Goal: Task Accomplishment & Management: Manage account settings

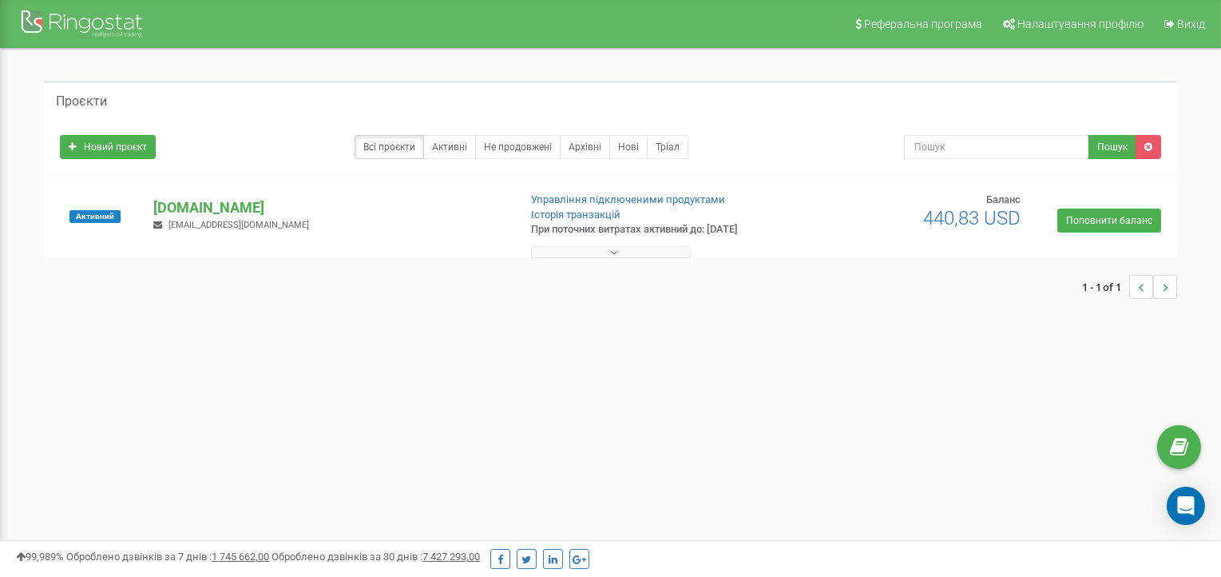
click at [214, 204] on p "[DOMAIN_NAME]" at bounding box center [328, 207] width 351 height 21
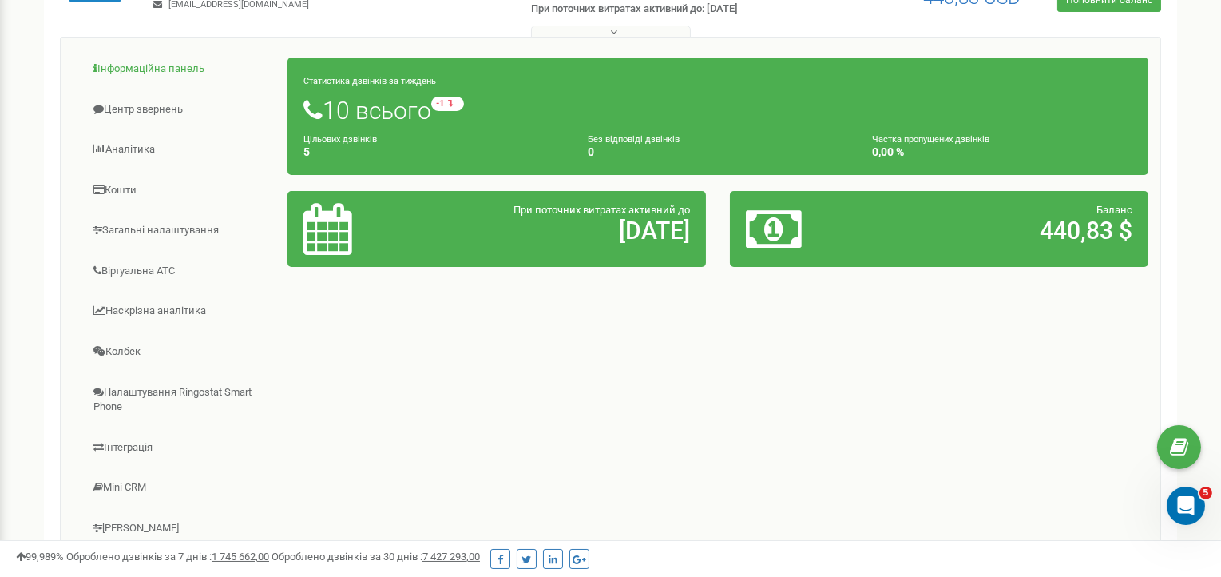
scroll to position [239, 0]
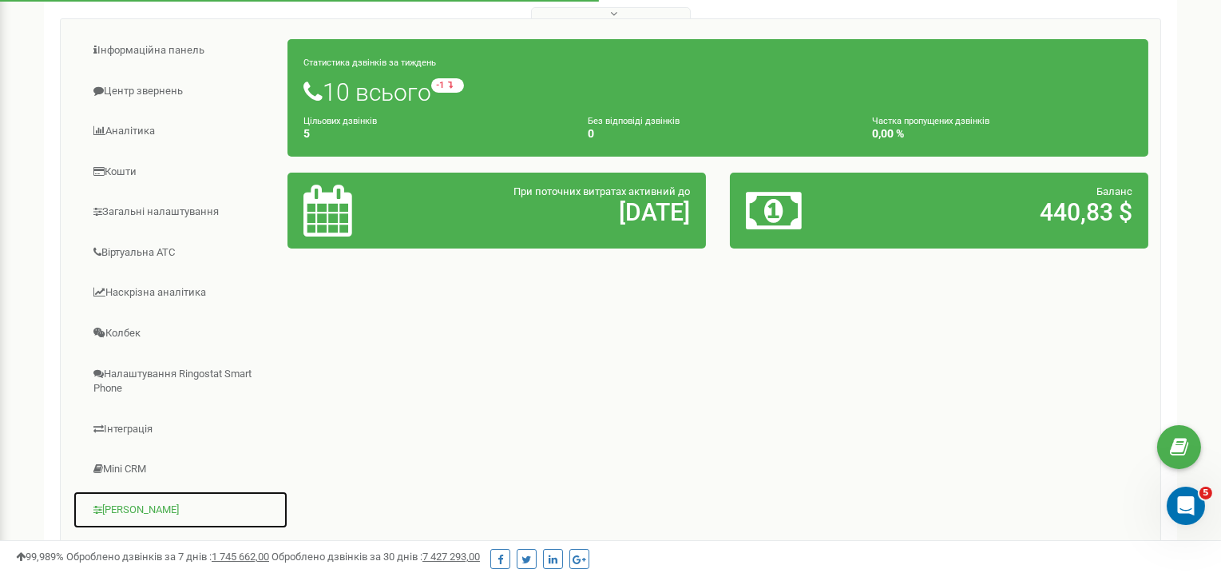
click at [135, 504] on link "Коллтрекінг" at bounding box center [181, 509] width 216 height 39
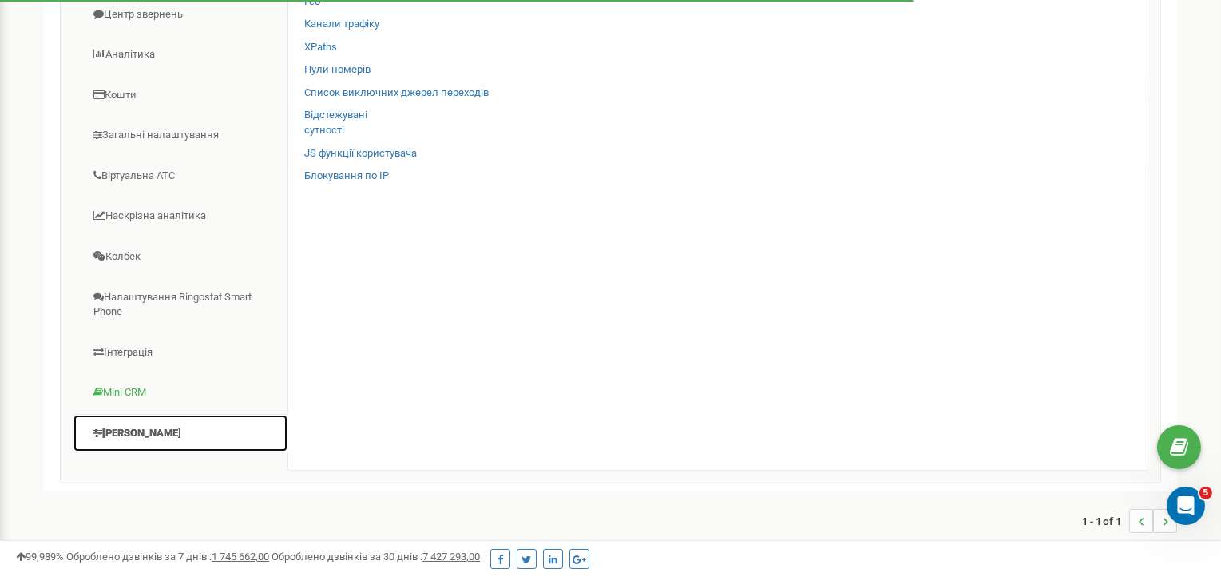
scroll to position [319, 0]
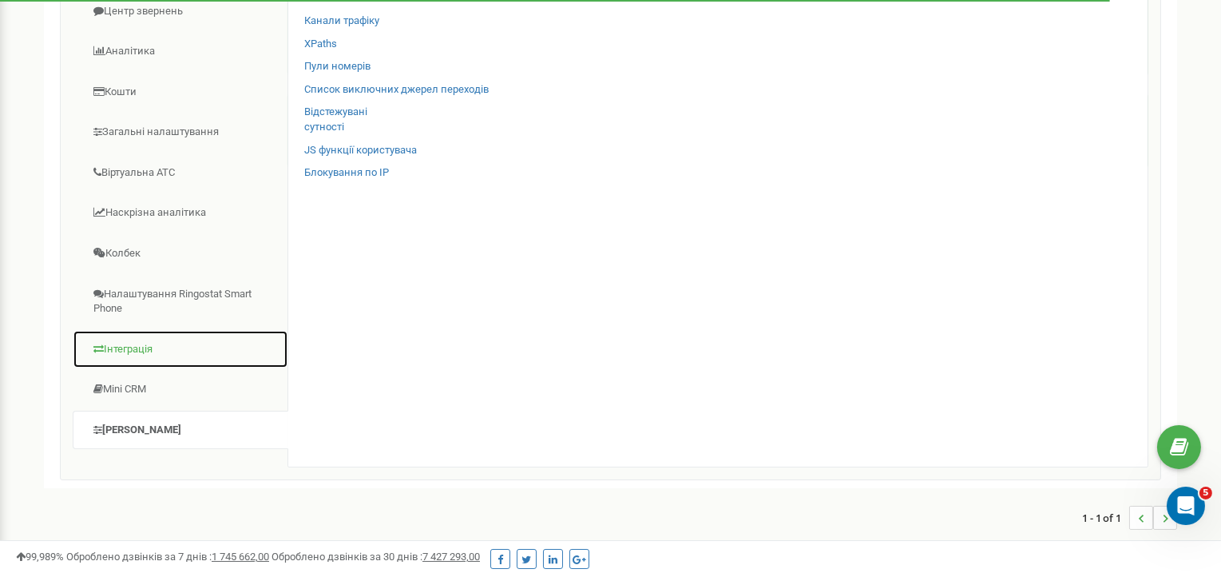
click at [138, 342] on link "Інтеграція" at bounding box center [181, 349] width 216 height 39
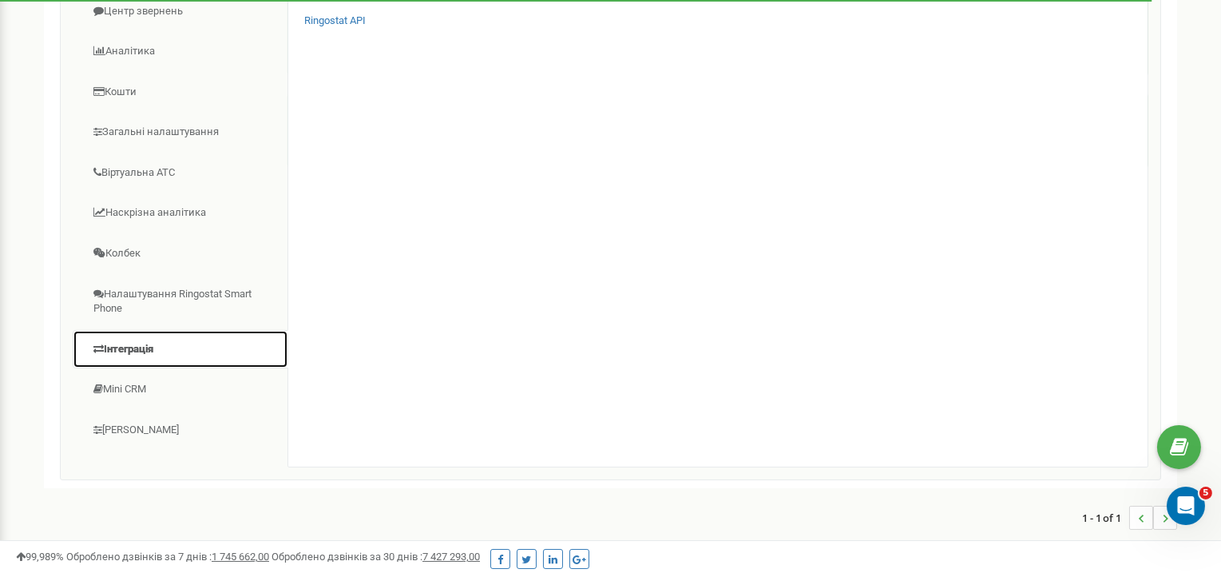
scroll to position [239, 0]
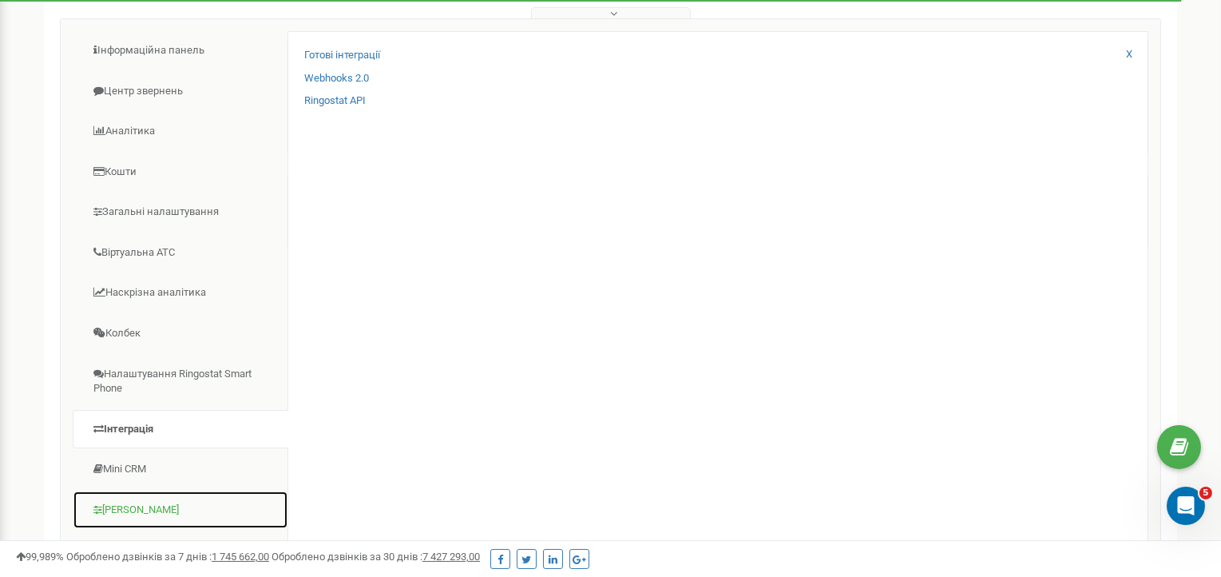
click at [133, 505] on link "Коллтрекінг" at bounding box center [181, 509] width 216 height 39
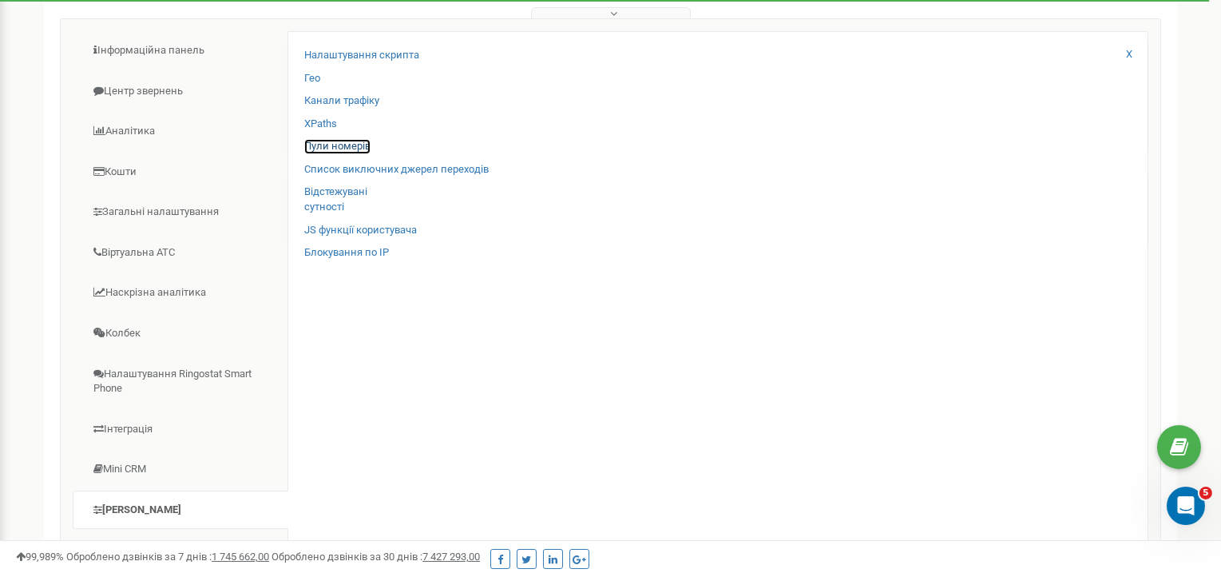
click at [359, 146] on link "Пули номерів" at bounding box center [337, 146] width 66 height 15
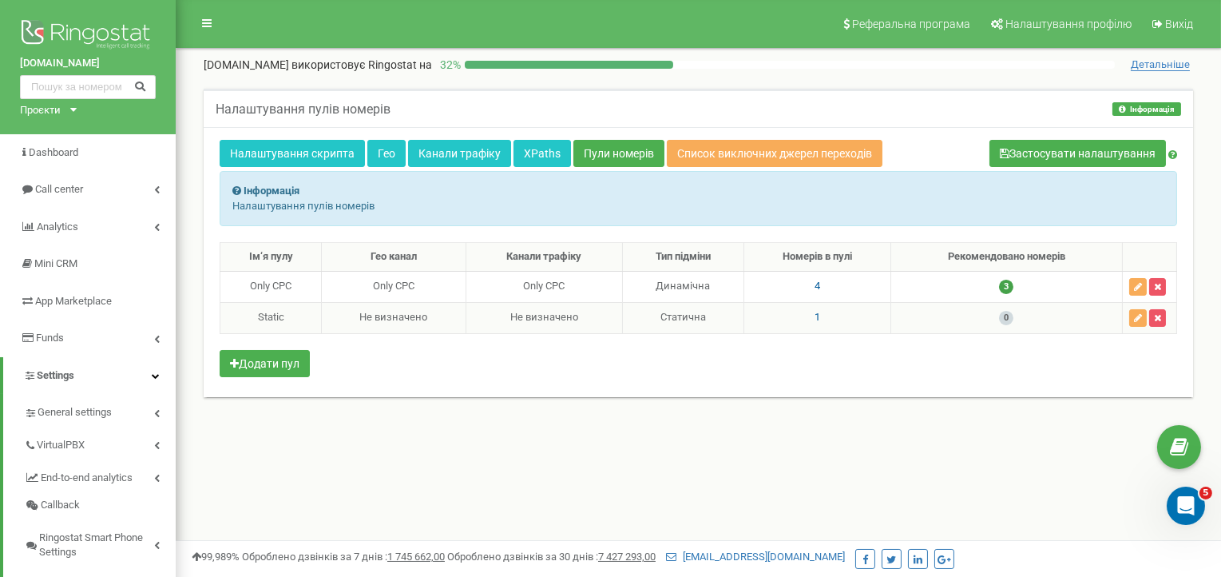
click at [1008, 315] on span "0" at bounding box center [1006, 318] width 14 height 14
click at [693, 317] on td "Статична" at bounding box center [682, 317] width 121 height 31
click at [798, 312] on td "1" at bounding box center [817, 317] width 147 height 31
click at [451, 153] on link "Канали трафіку" at bounding box center [459, 153] width 103 height 27
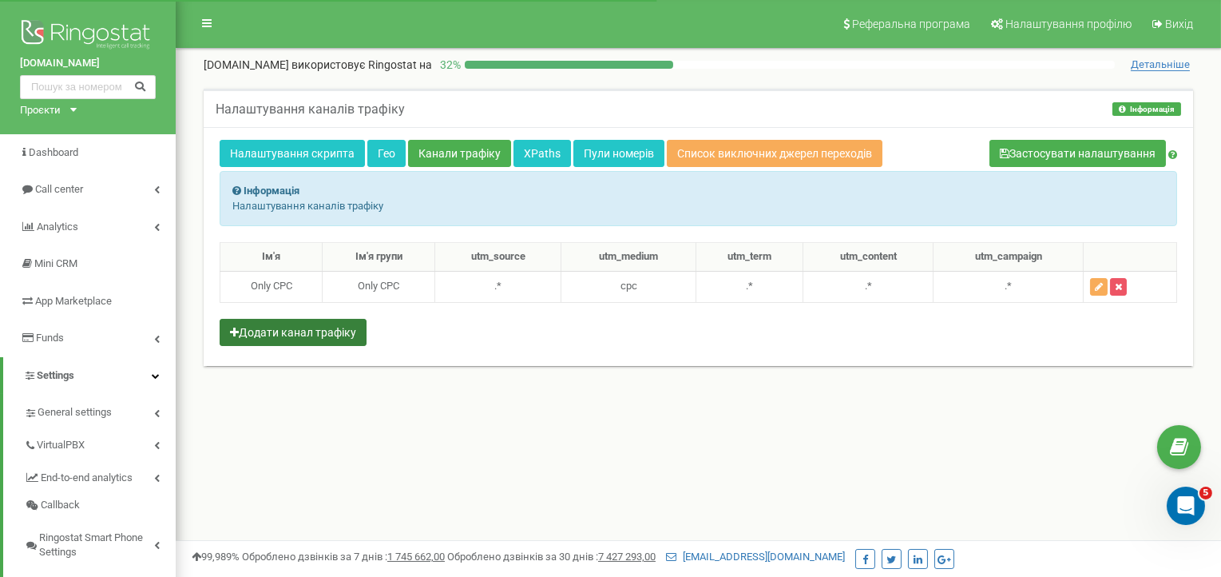
click at [319, 335] on button "Додати канал трафіку" at bounding box center [293, 332] width 147 height 27
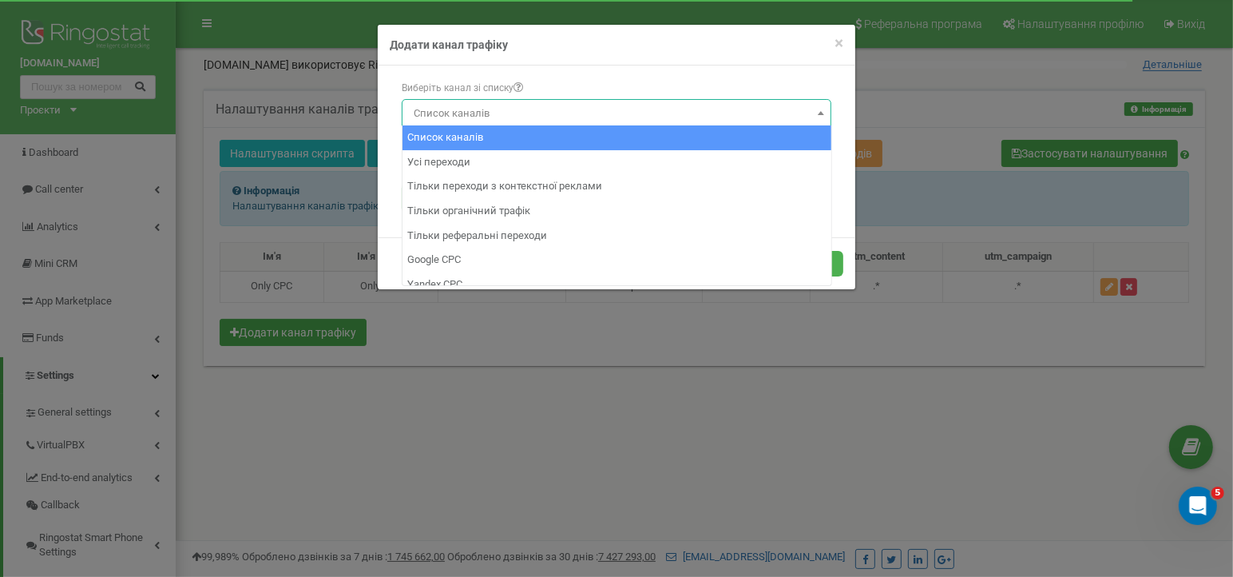
click at [545, 109] on span "Список каналів" at bounding box center [616, 113] width 418 height 22
click at [836, 46] on span "×" at bounding box center [839, 43] width 9 height 19
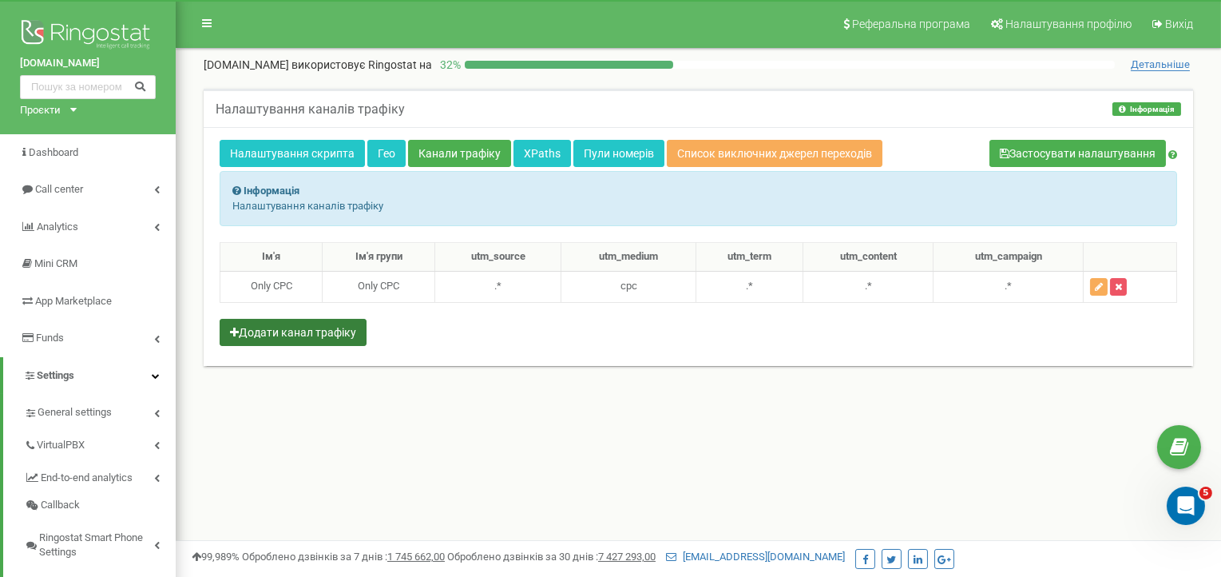
click at [320, 323] on button "Додати канал трафіку" at bounding box center [293, 332] width 147 height 27
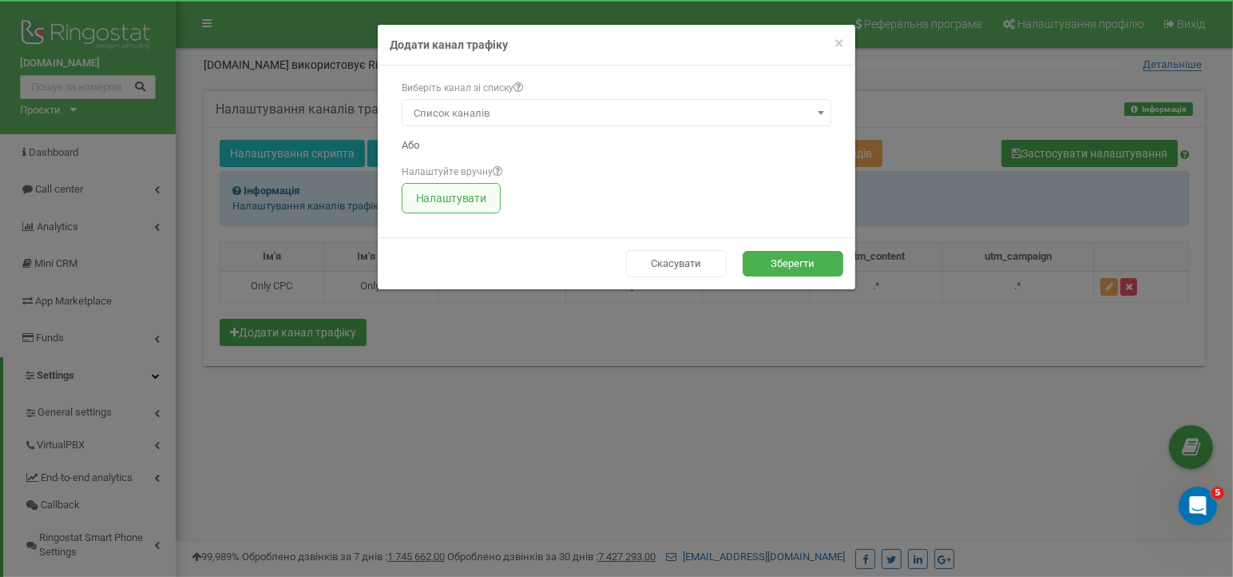
click at [446, 204] on button "Налаштувати" at bounding box center [451, 198] width 99 height 30
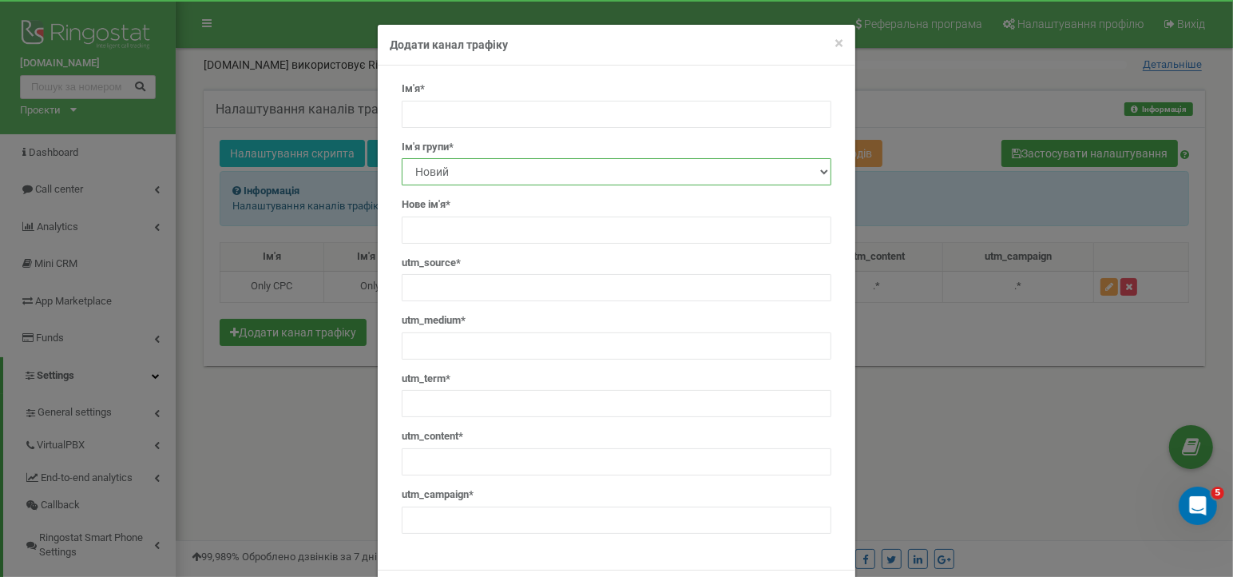
click at [478, 173] on select "Новий Only CPC" at bounding box center [617, 171] width 430 height 27
click at [466, 107] on input "text" at bounding box center [617, 114] width 430 height 27
click at [463, 173] on select "Новий Only CPC" at bounding box center [617, 171] width 430 height 27
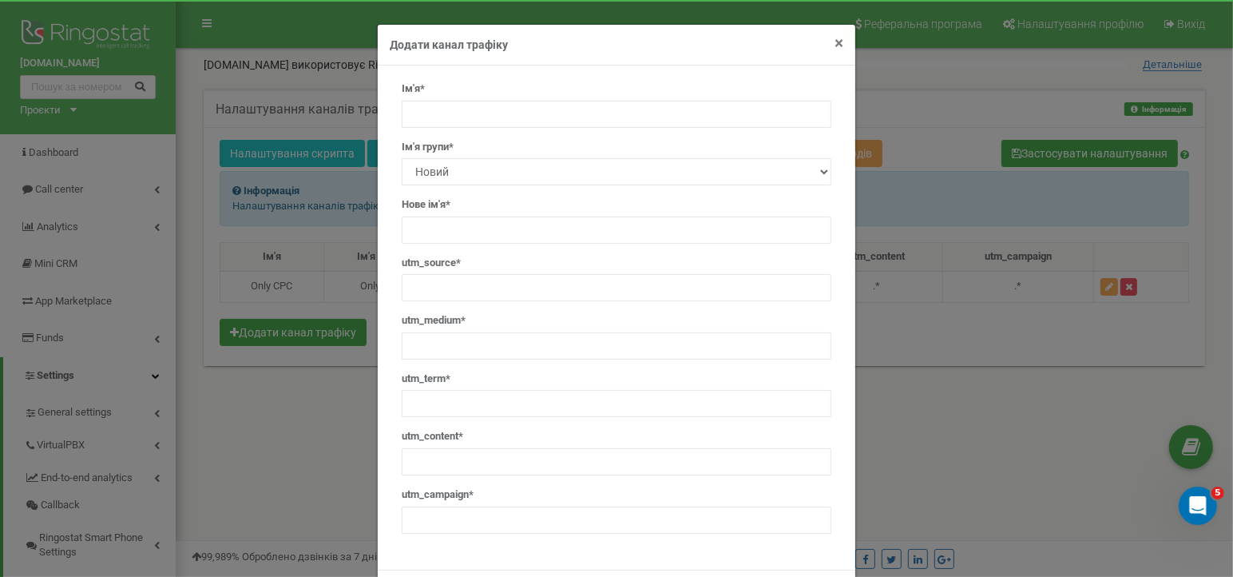
click at [835, 40] on span "×" at bounding box center [839, 43] width 9 height 19
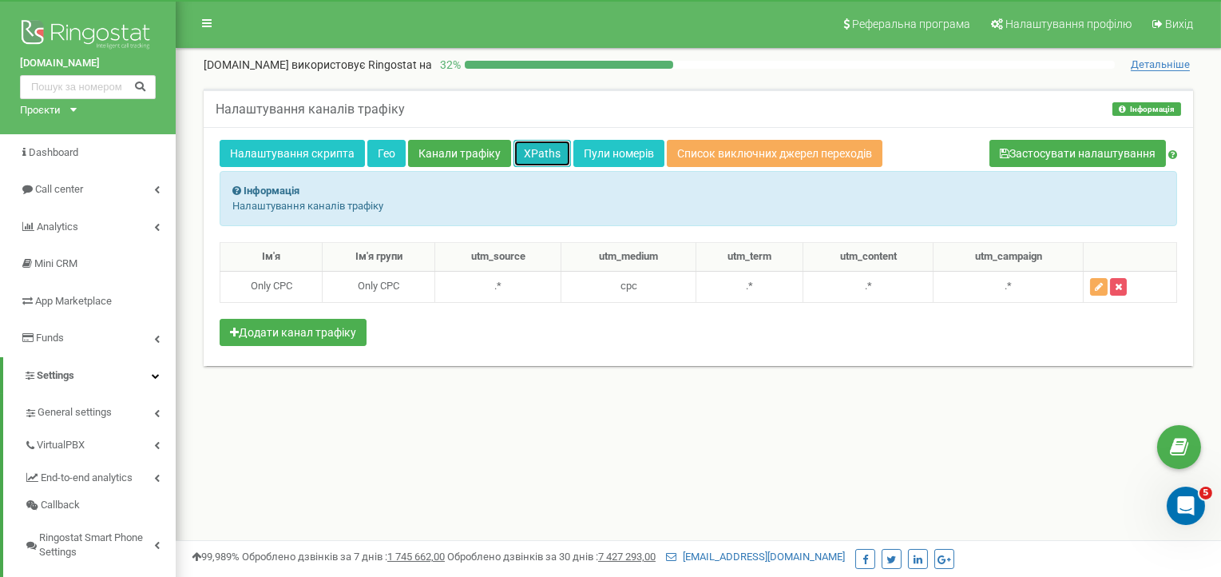
click at [526, 151] on link "XPaths" at bounding box center [543, 153] width 58 height 27
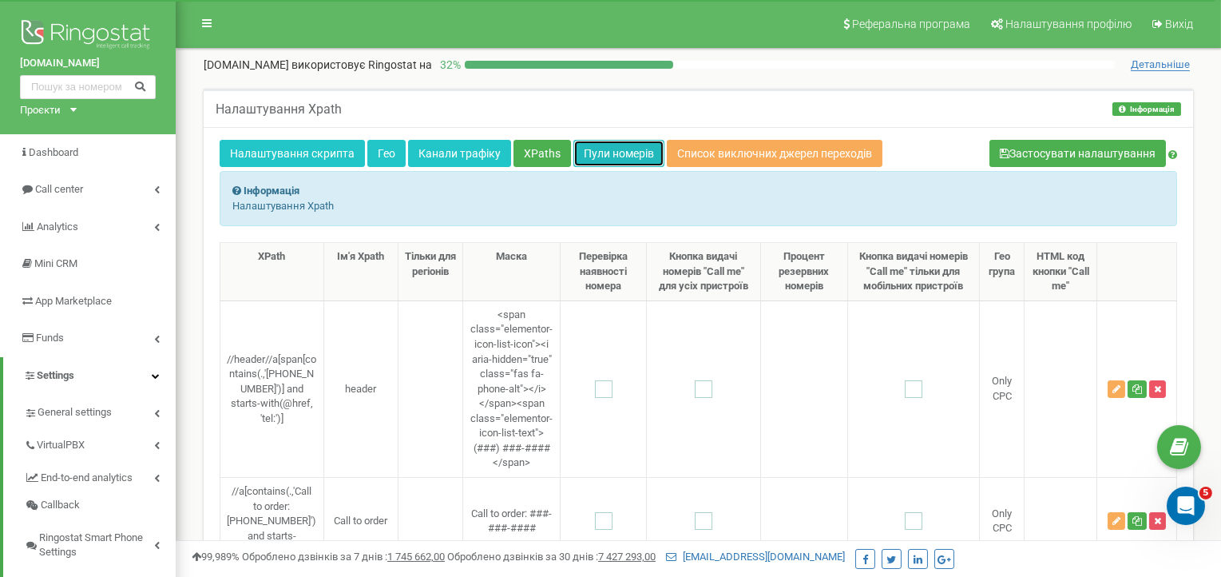
click at [611, 148] on link "Пули номерів" at bounding box center [618, 153] width 91 height 27
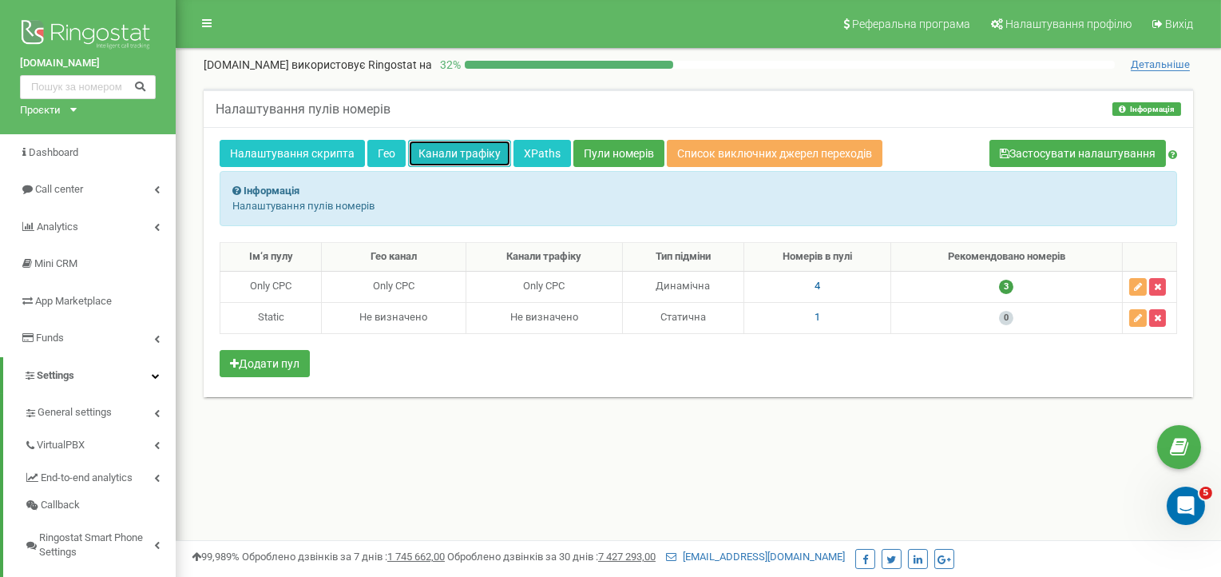
click at [444, 156] on link "Канали трафіку" at bounding box center [459, 153] width 103 height 27
